Goal: Check status

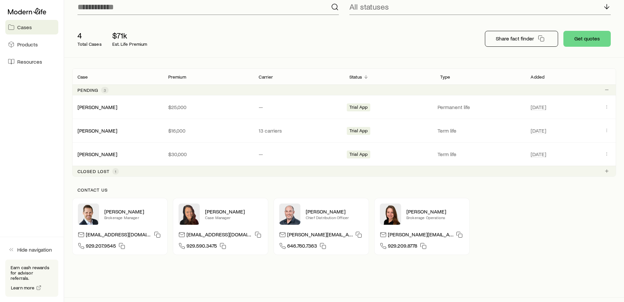
scroll to position [66, 0]
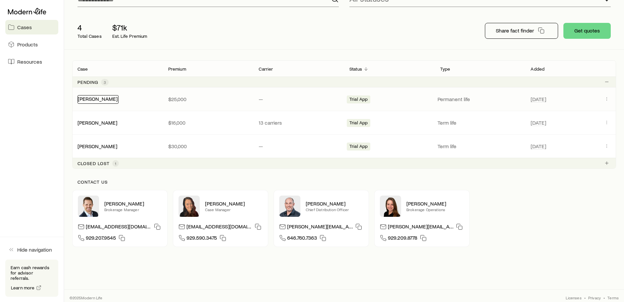
click at [107, 97] on link "[PERSON_NAME]" at bounding box center [98, 98] width 40 height 6
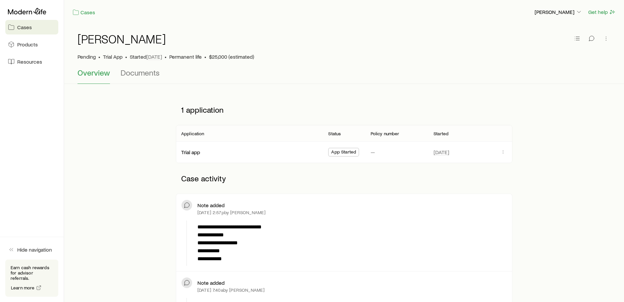
click at [27, 26] on span "Cases" at bounding box center [24, 27] width 15 height 7
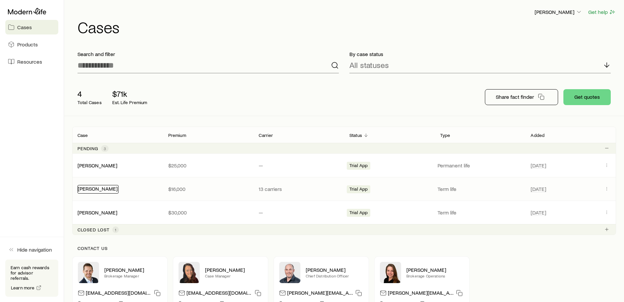
click at [107, 187] on link "[PERSON_NAME]" at bounding box center [98, 188] width 40 height 6
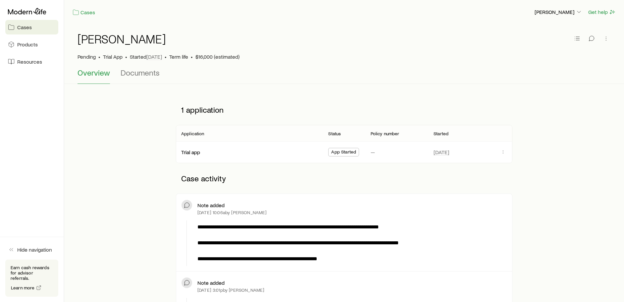
click at [28, 28] on span "Cases" at bounding box center [24, 27] width 15 height 7
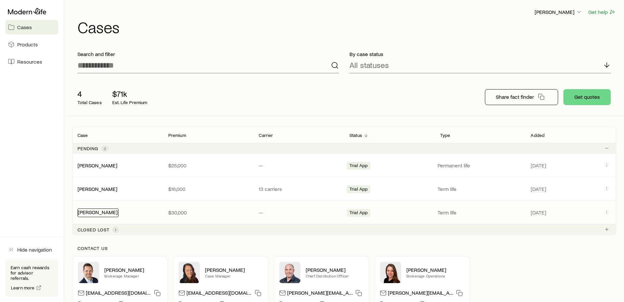
click at [97, 211] on link "[PERSON_NAME]" at bounding box center [98, 212] width 40 height 6
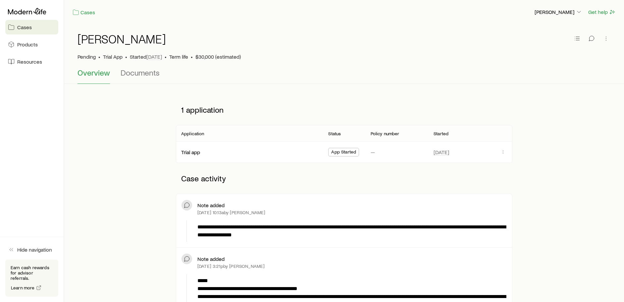
click at [27, 27] on span "Cases" at bounding box center [24, 27] width 15 height 7
